Goal: Task Accomplishment & Management: Manage account settings

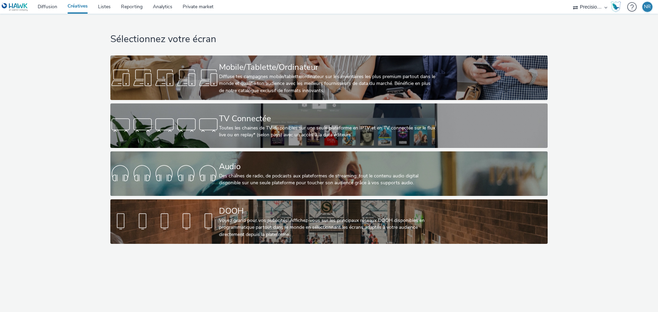
click at [279, 179] on div "Des chaînes de radio, de podcasts aux plateformes de streaming: tout le contenu…" at bounding box center [327, 180] width 217 height 14
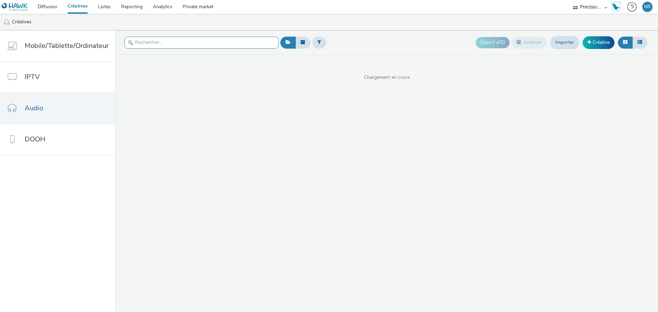
click at [216, 43] on input "text" at bounding box center [201, 43] width 154 height 12
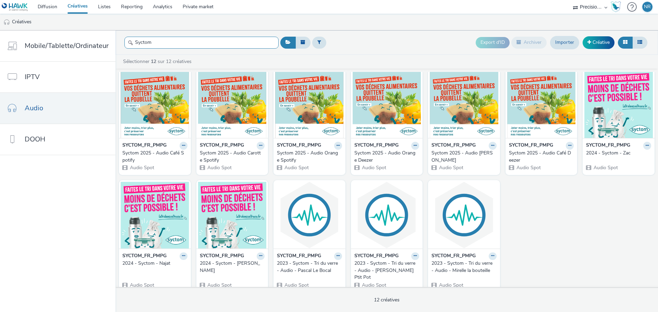
scroll to position [7, 0]
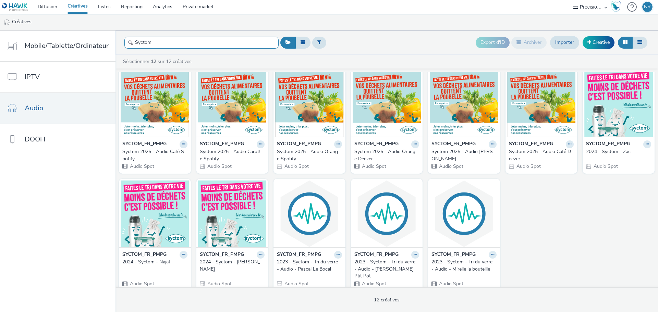
type input "Syctom"
click at [180, 145] on button at bounding box center [184, 145] width 8 height 8
click at [165, 154] on link "Modifier" at bounding box center [161, 156] width 51 height 14
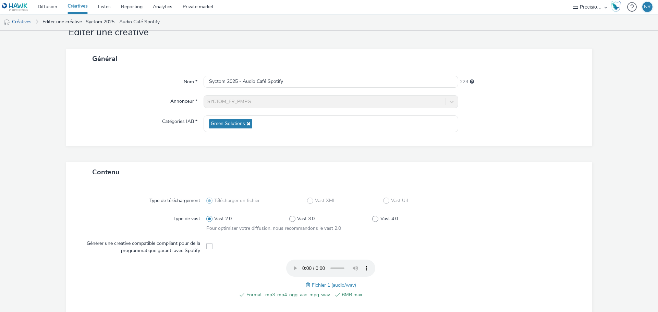
scroll to position [34, 0]
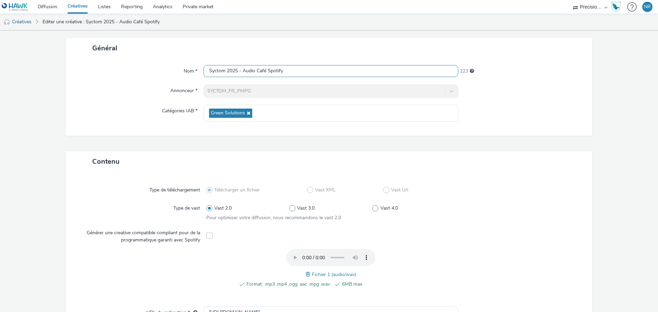
click at [259, 70] on input "Syctom 2025 - Audio Café Spotify" at bounding box center [331, 71] width 255 height 12
click at [263, 71] on input "Syctom 2025 - Audio Café Spotify" at bounding box center [331, 71] width 255 height 12
click at [258, 69] on input "Syctom 2025 - Audio Café Spotify" at bounding box center [331, 71] width 255 height 12
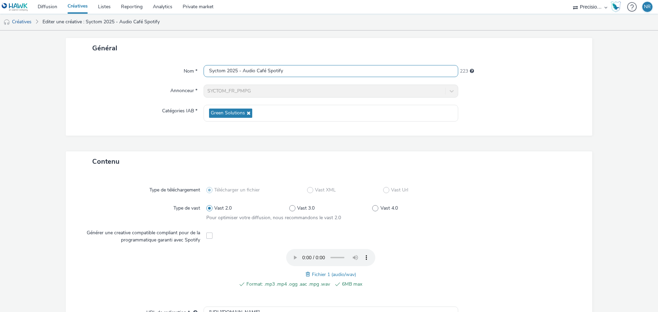
click at [258, 69] on input "Syctom 2025 - Audio Café Spotify" at bounding box center [331, 71] width 255 height 12
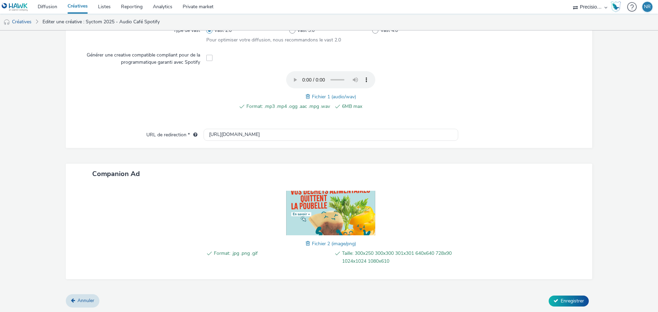
scroll to position [213, 0]
type input "Syctom 2025 - Audio Omar Spotify"
click at [568, 300] on span "Enregistrer" at bounding box center [572, 301] width 23 height 7
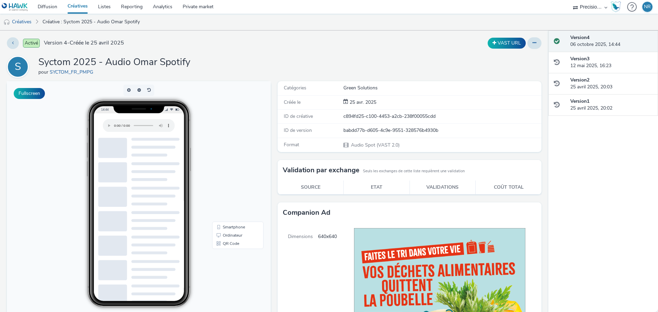
click at [27, 21] on link "Créatives" at bounding box center [17, 22] width 35 height 16
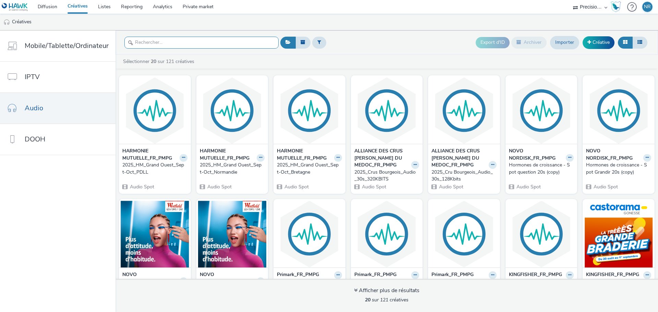
click at [168, 44] on input "text" at bounding box center [201, 43] width 154 height 12
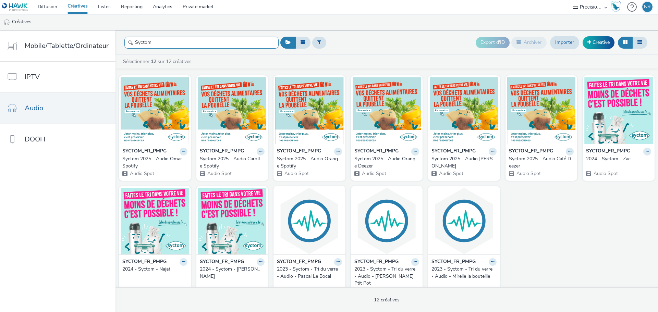
type input "Syctom"
click at [294, 152] on strong "SYCTOM_FR_PMPG" at bounding box center [299, 152] width 44 height 8
click at [337, 149] on icon at bounding box center [338, 151] width 3 height 4
click at [302, 165] on link "Modifier" at bounding box center [316, 164] width 51 height 14
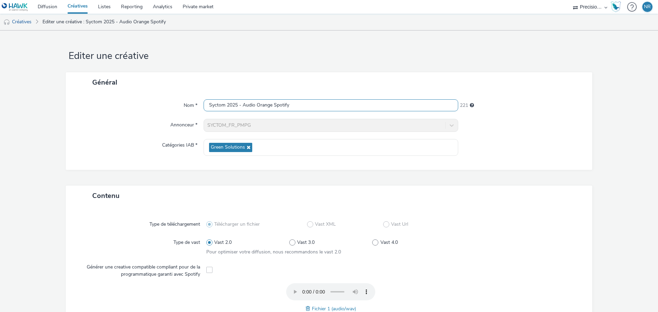
click at [264, 104] on input "Syctom 2025 - Audio Orange Spotify" at bounding box center [331, 105] width 255 height 12
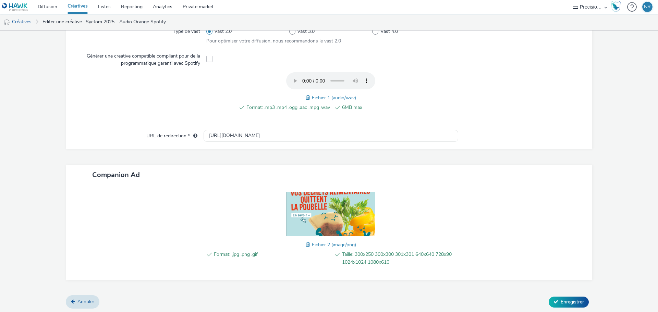
scroll to position [213, 0]
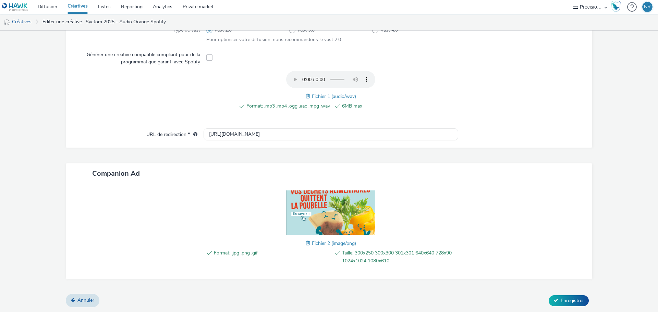
type input "Syctom 2025 - Audio Solange Spotify"
click at [570, 303] on span "Enregistrer" at bounding box center [572, 301] width 23 height 7
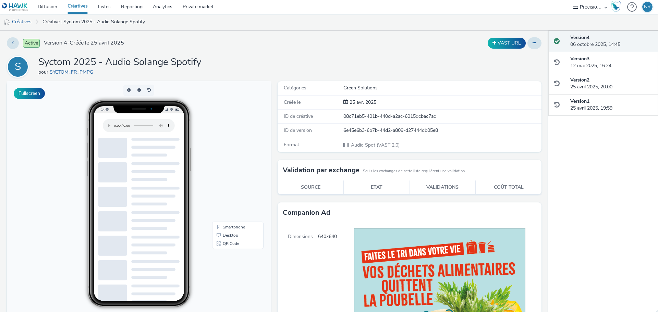
click at [114, 23] on link "Créative : Syctom 2025 - Audio Solange Spotify" at bounding box center [93, 22] width 109 height 16
click at [17, 24] on link "Créatives" at bounding box center [17, 22] width 35 height 16
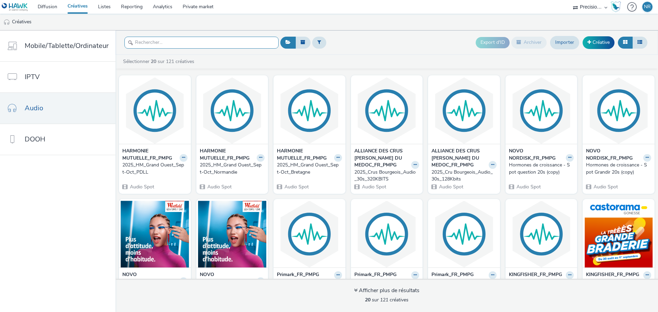
click at [185, 43] on input "text" at bounding box center [201, 43] width 154 height 12
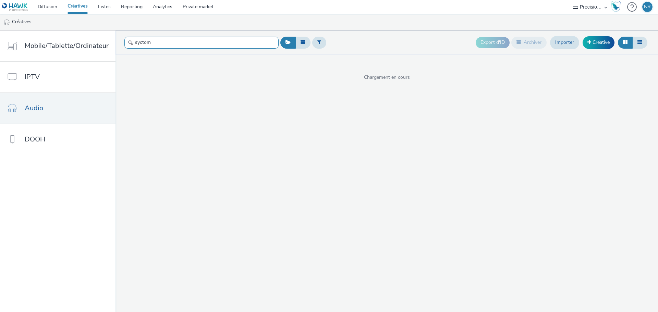
type input "syctom"
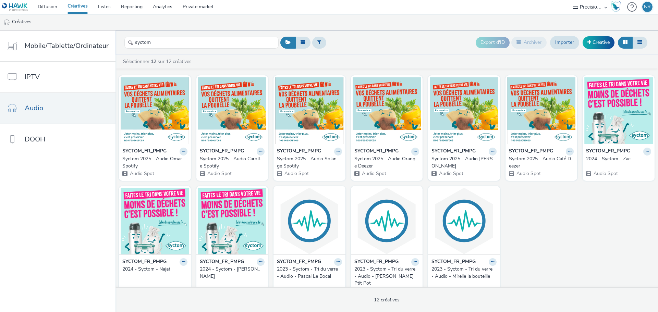
click at [411, 153] on button at bounding box center [415, 152] width 8 height 8
click at [388, 164] on link "Modifier" at bounding box center [393, 164] width 51 height 14
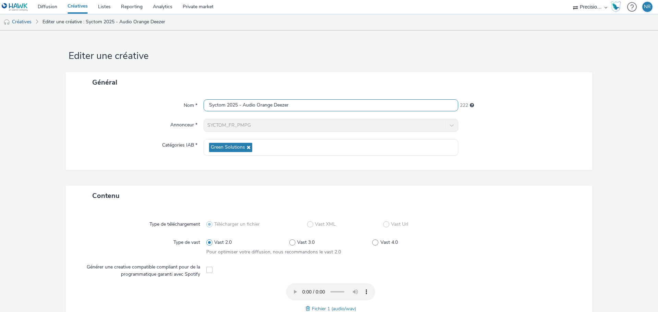
click at [261, 106] on input "Syctom 2025 - Audio Orange Deezer" at bounding box center [331, 105] width 255 height 12
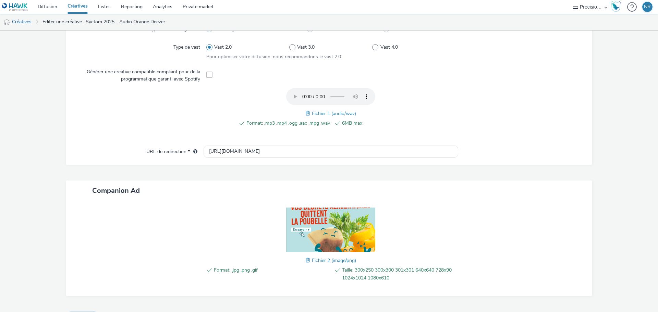
scroll to position [213, 0]
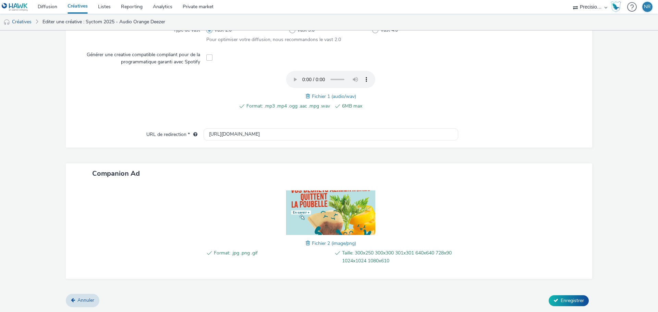
type input "Syctom 2025 - Audio Solange Deezer"
click at [561, 301] on span "Enregistrer" at bounding box center [572, 301] width 23 height 7
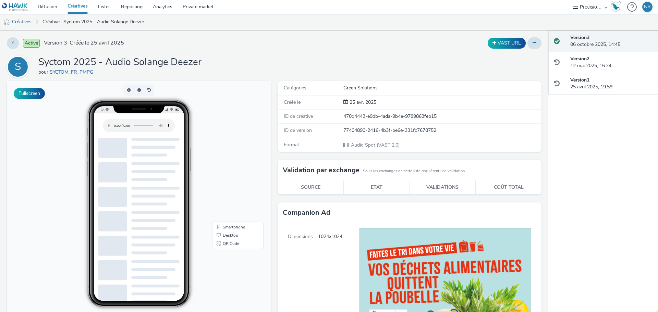
click at [121, 23] on link "Créative : Syctom 2025 - Audio Solange Deezer" at bounding box center [93, 22] width 109 height 16
click at [25, 23] on link "Créatives" at bounding box center [17, 22] width 35 height 16
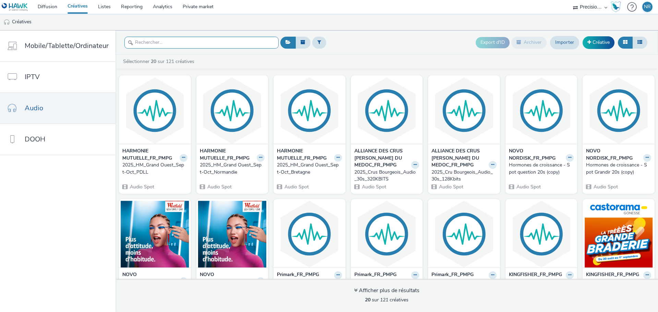
click at [172, 42] on input "text" at bounding box center [201, 43] width 154 height 12
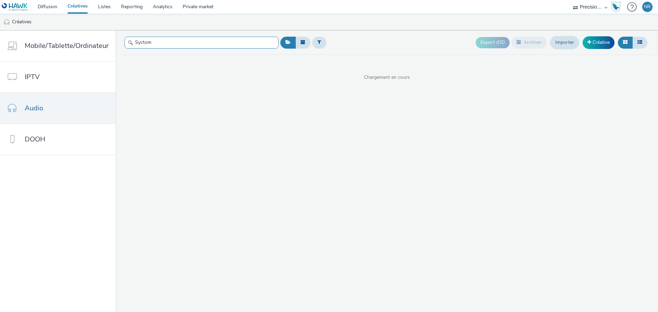
type input "Syctom"
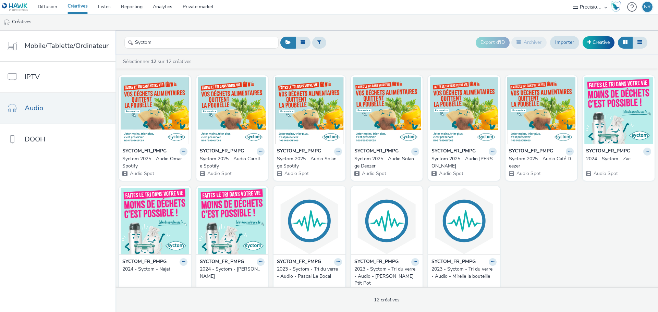
click at [491, 150] on button at bounding box center [493, 152] width 8 height 8
click at [468, 166] on link "Modifier" at bounding box center [470, 164] width 51 height 14
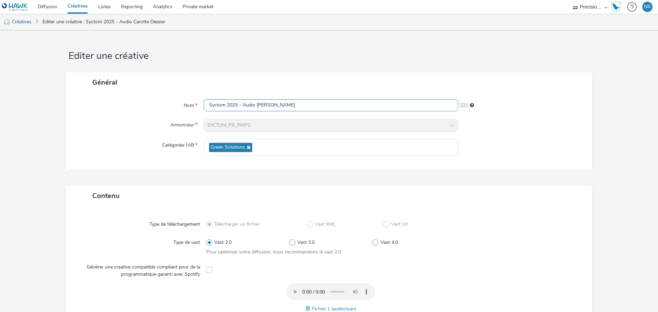
click at [266, 104] on input "Syctom 2025 - Audio [PERSON_NAME]" at bounding box center [331, 105] width 255 height 12
click at [259, 103] on input "Syctom 2025 - Audio [PERSON_NAME]" at bounding box center [331, 105] width 255 height 12
paste input "harlotte"
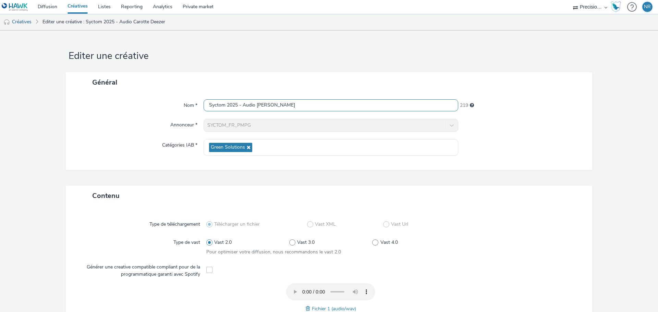
type input "Syctom 2025 - Audio [PERSON_NAME]"
click at [345, 88] on div "Général" at bounding box center [329, 82] width 527 height 20
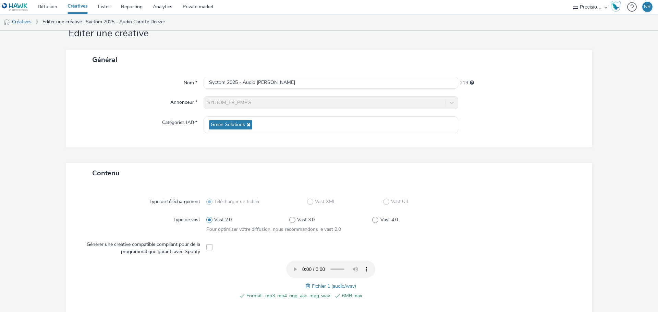
scroll to position [34, 0]
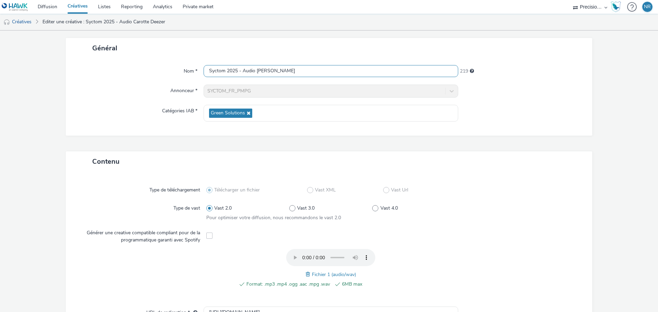
click at [210, 70] on input "Syctom 2025 - Audio [PERSON_NAME]" at bounding box center [331, 71] width 255 height 12
click at [209, 69] on input "Syctom 2025 - Audio [PERSON_NAME]" at bounding box center [331, 71] width 255 height 12
click at [208, 69] on input "Syctom 2025 - Audio [PERSON_NAME]" at bounding box center [331, 71] width 255 height 12
click at [100, 111] on div "Catégories IAB *" at bounding box center [138, 113] width 131 height 17
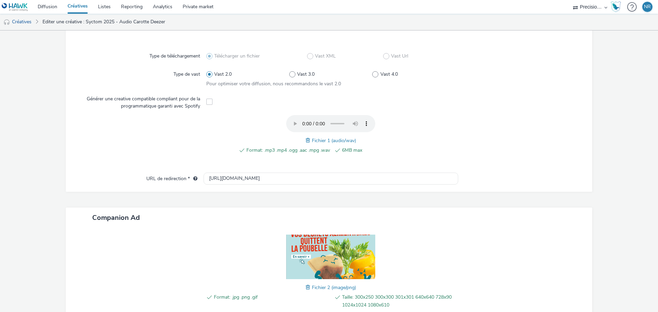
scroll to position [213, 0]
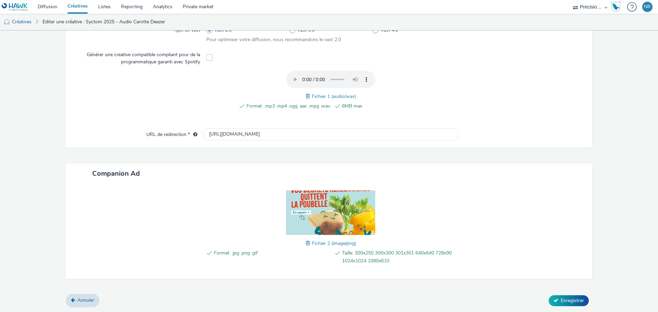
click at [575, 305] on button "Enregistrer" at bounding box center [569, 300] width 40 height 11
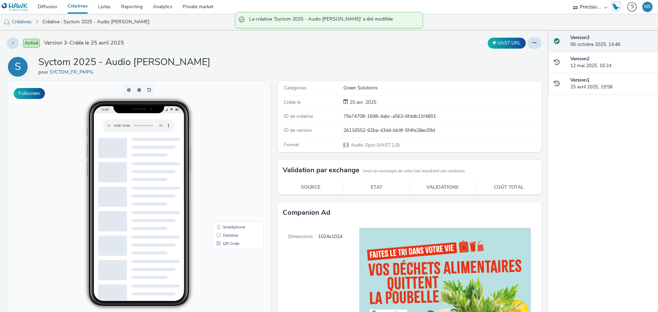
click at [20, 20] on link "Créatives" at bounding box center [17, 22] width 35 height 16
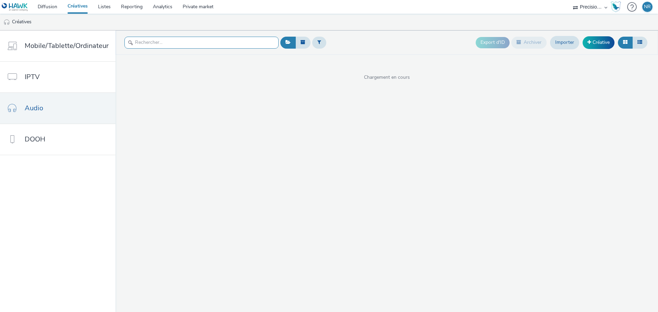
click at [180, 45] on input "text" at bounding box center [201, 43] width 154 height 12
type input "syctom"
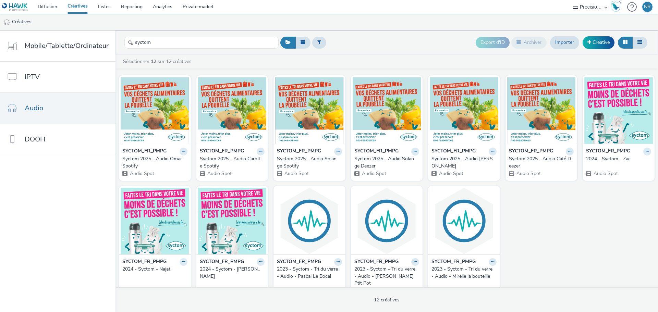
click at [568, 153] on icon at bounding box center [569, 151] width 3 height 4
click at [547, 162] on link "Modifier" at bounding box center [547, 164] width 51 height 14
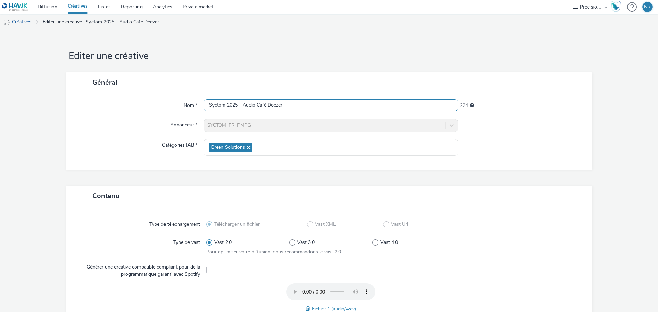
click at [258, 104] on input "Syctom 2025 - Audio Café Deezer" at bounding box center [331, 105] width 255 height 12
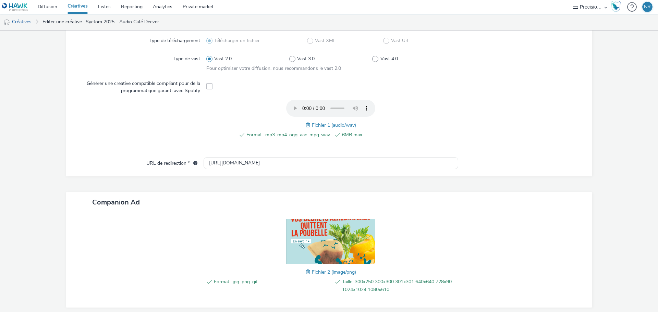
scroll to position [213, 0]
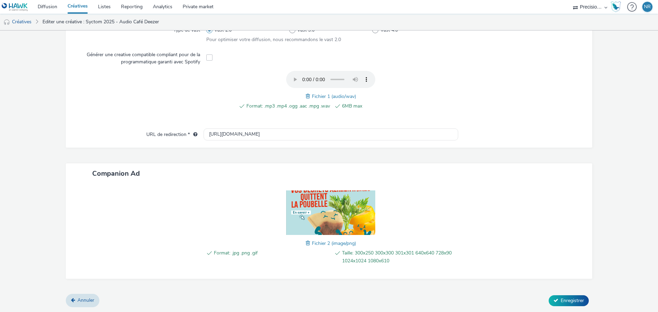
type input "Syctom 2025 - Audio [PERSON_NAME]"
click at [572, 302] on span "Enregistrer" at bounding box center [572, 301] width 23 height 7
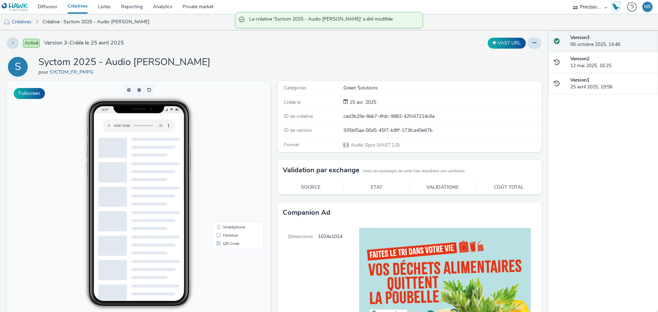
click at [23, 23] on link "Créatives" at bounding box center [17, 22] width 35 height 16
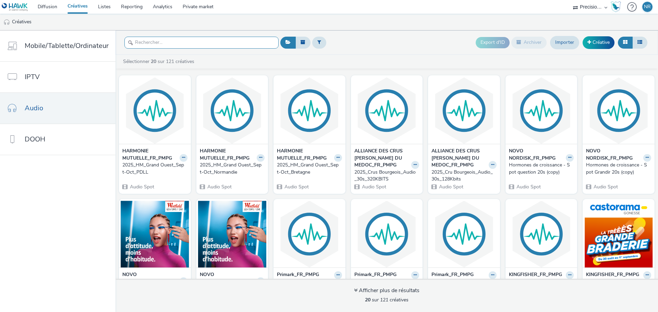
click at [149, 44] on input "text" at bounding box center [201, 43] width 154 height 12
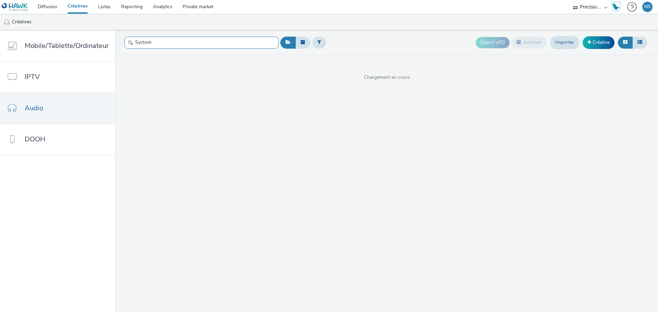
type input "Syctom"
